Goal: Find specific page/section: Find specific page/section

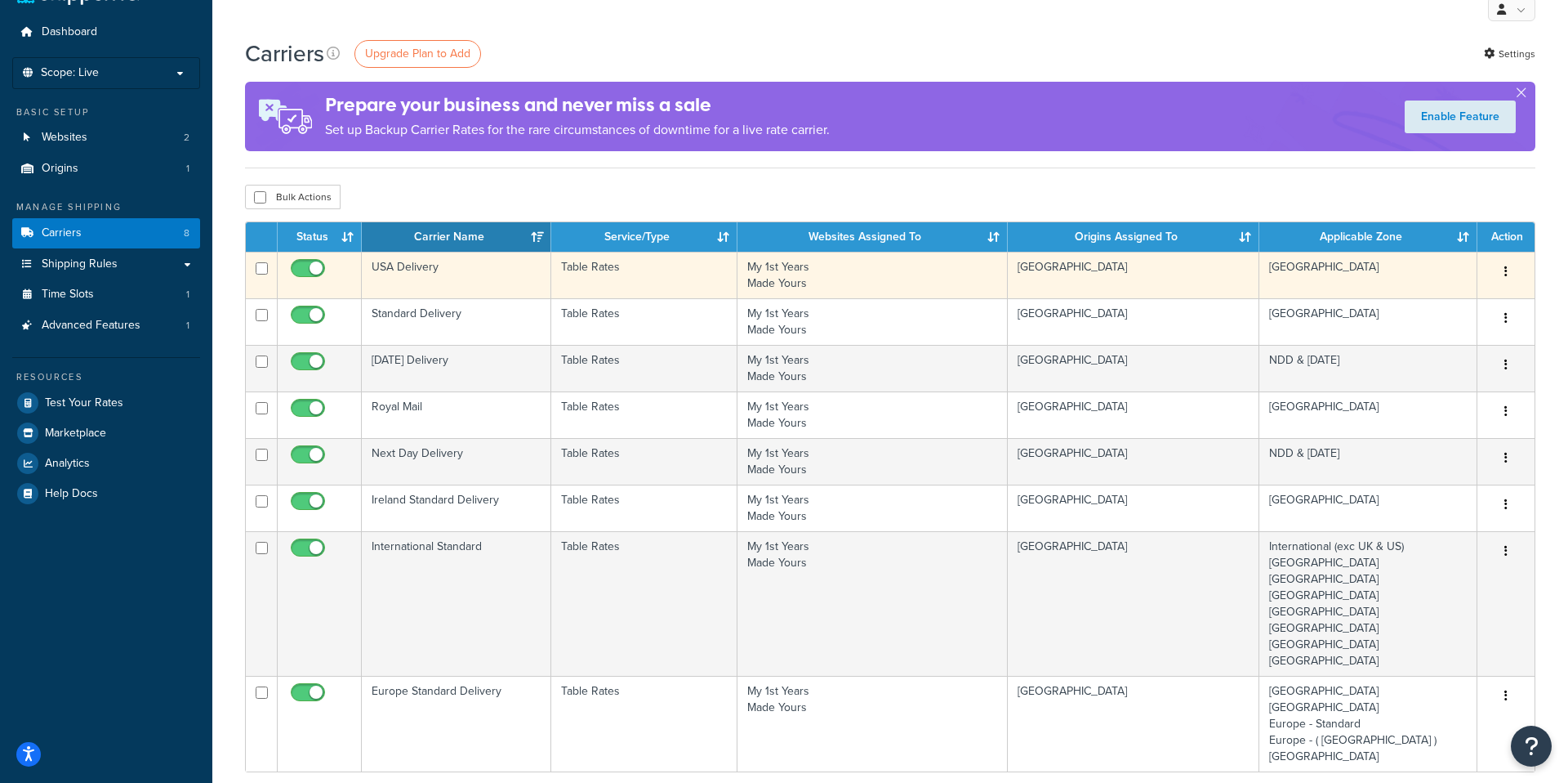
click at [994, 278] on td "My 1st Years Made Yours" at bounding box center [872, 275] width 271 height 47
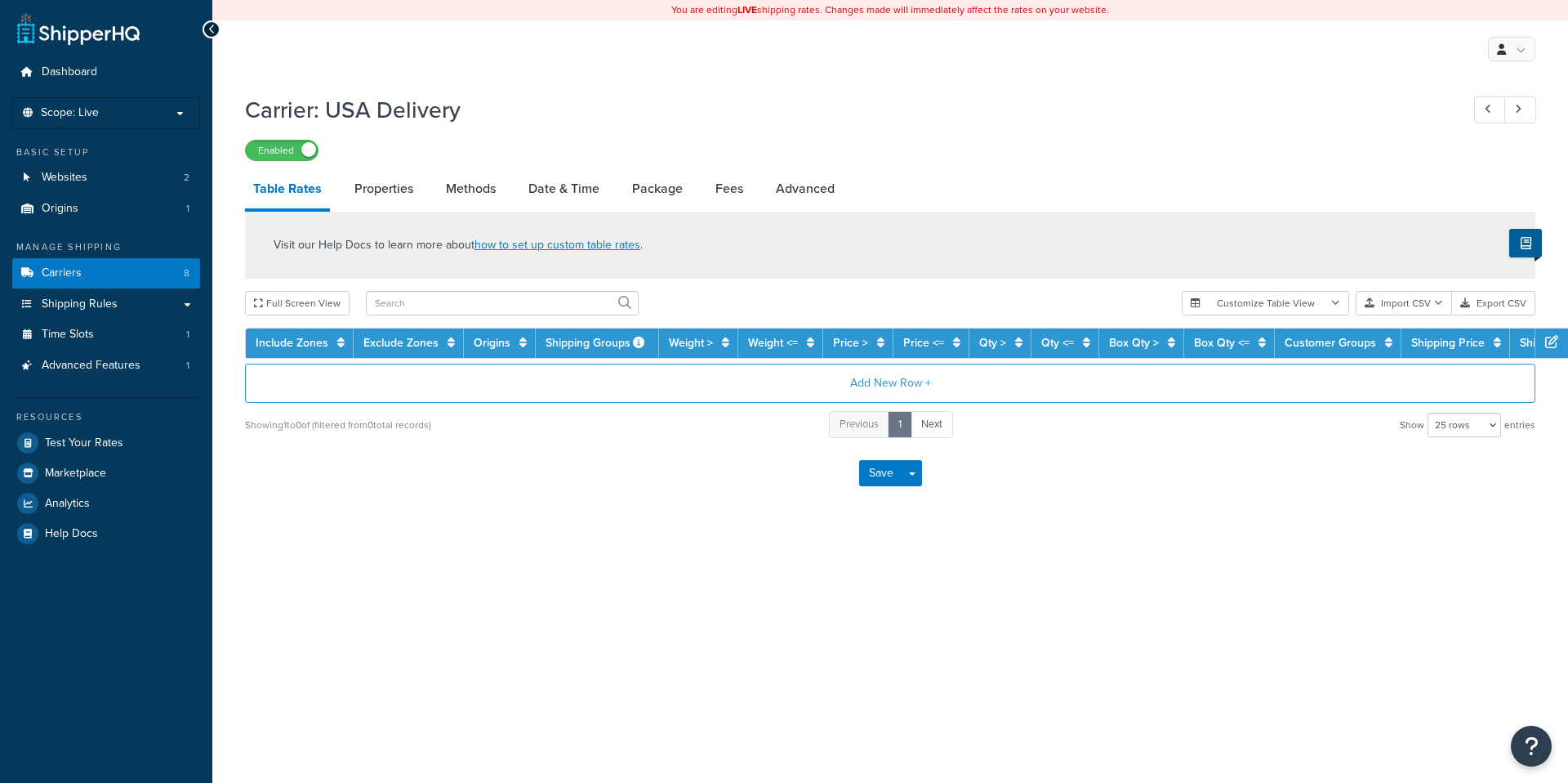
select select "25"
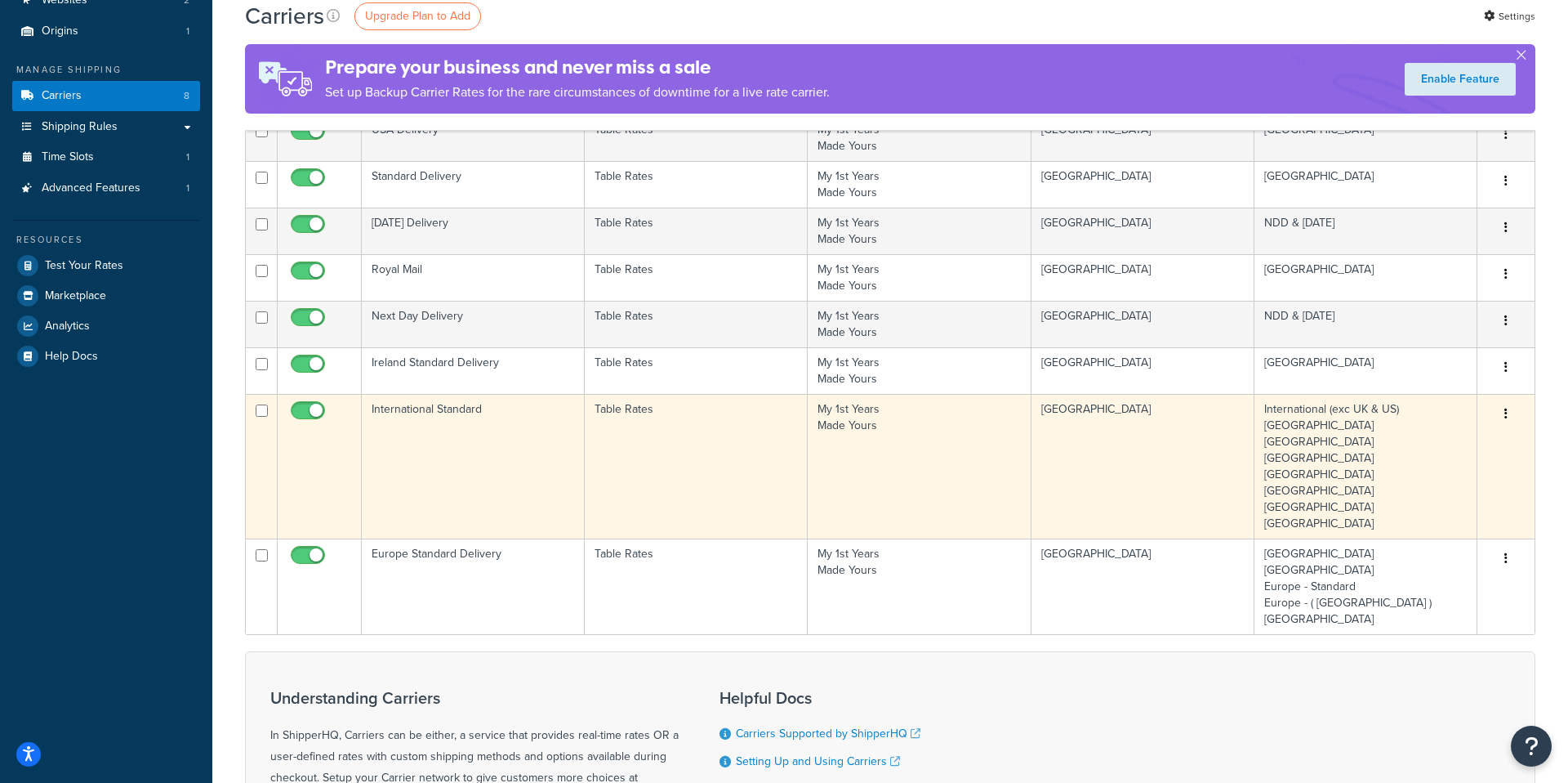
scroll to position [183, 0]
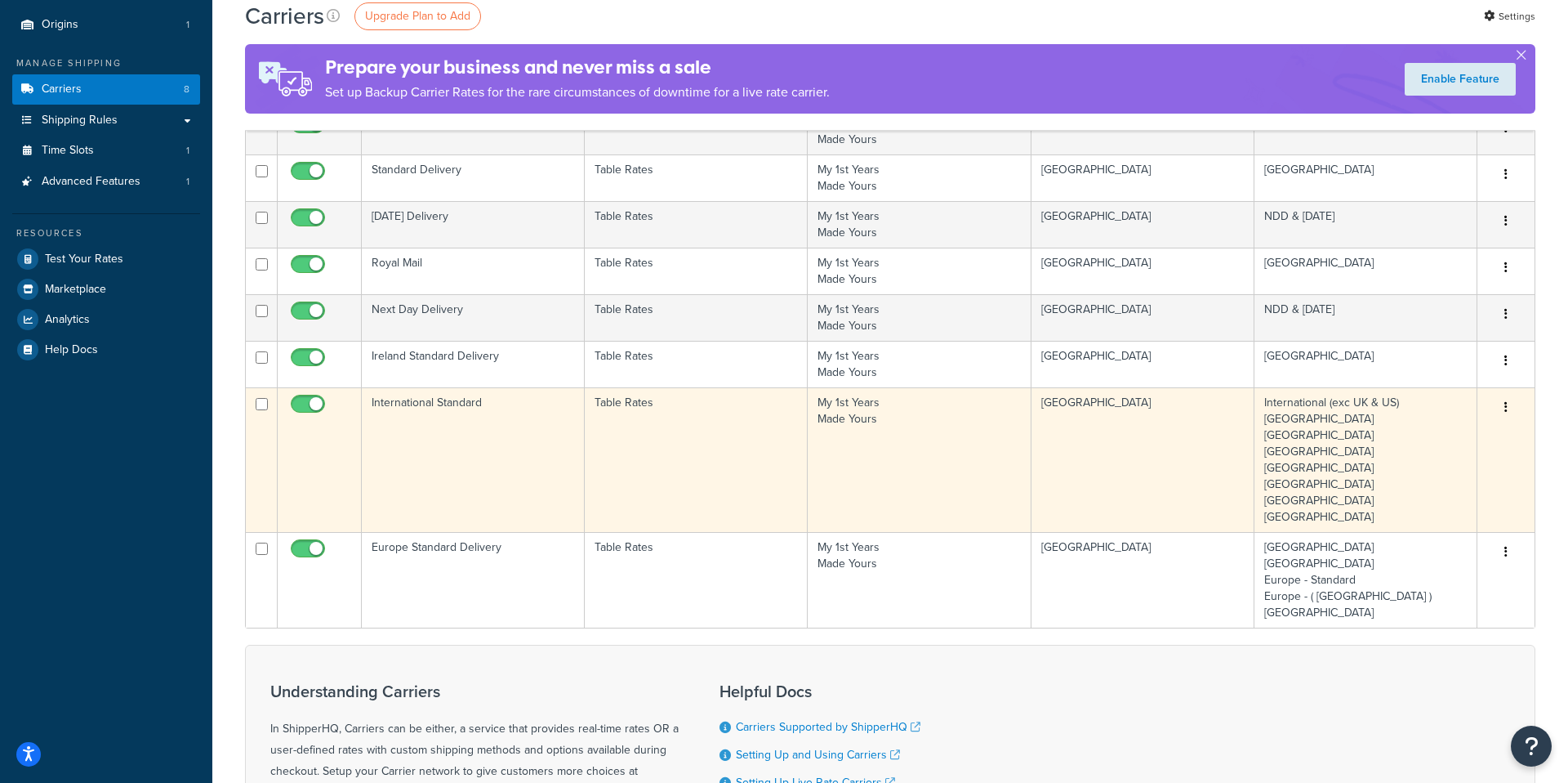
click at [716, 483] on td "Table Rates" at bounding box center [696, 460] width 223 height 144
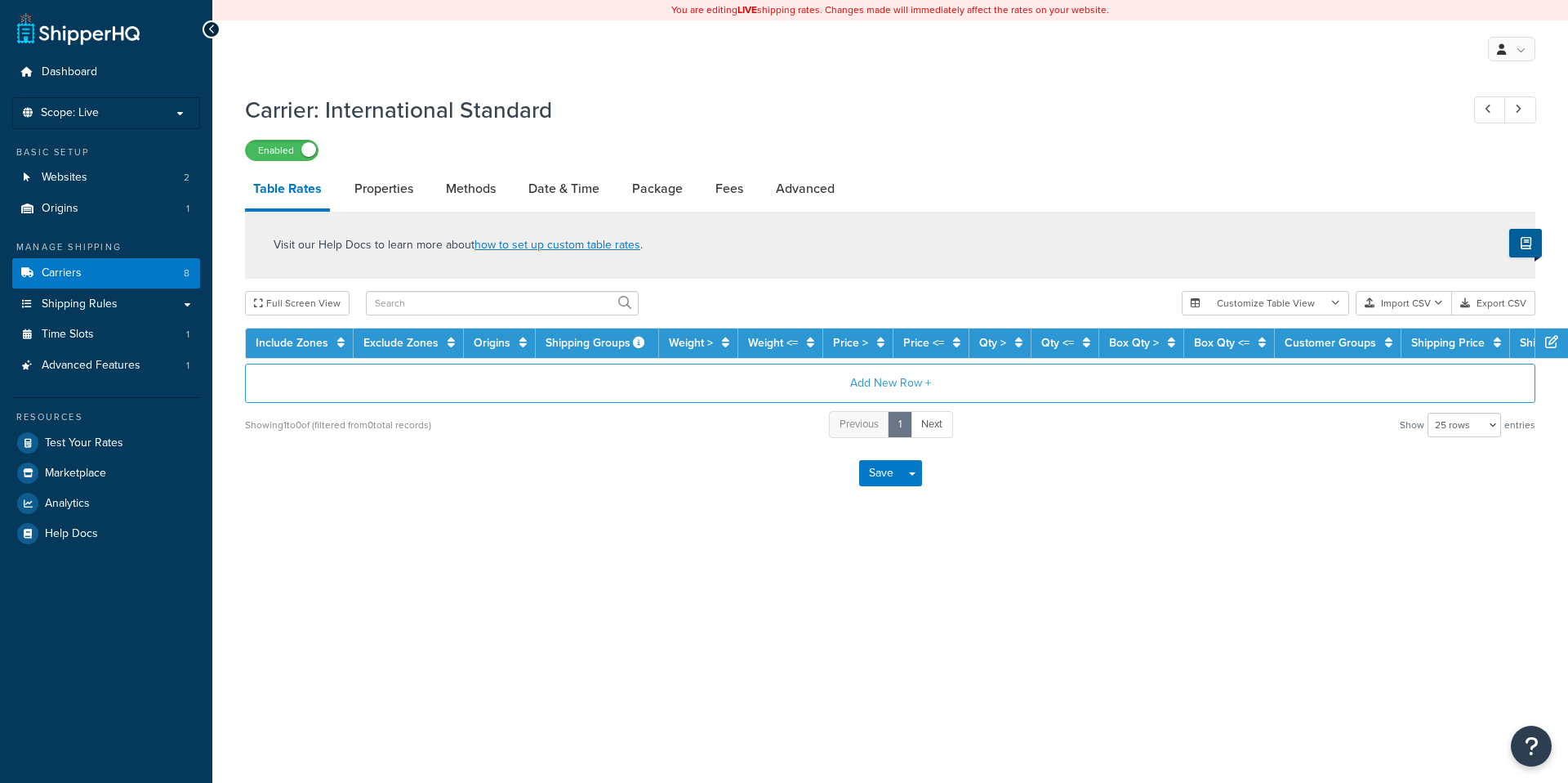
select select "25"
